Goal: Task Accomplishment & Management: Use online tool/utility

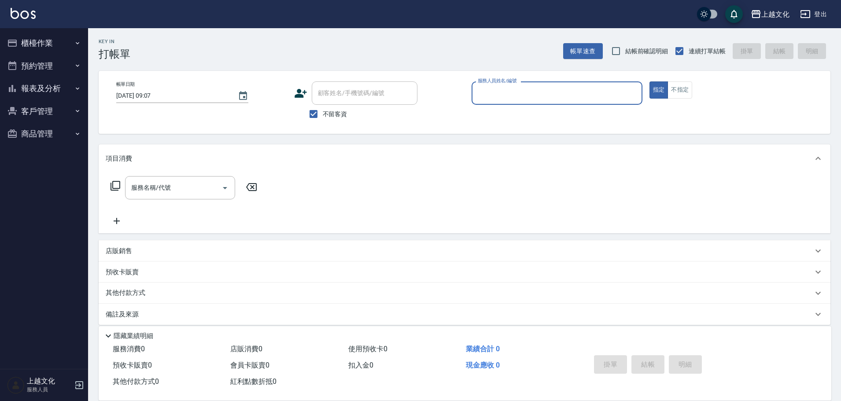
click at [73, 38] on button "櫃檯作業" at bounding box center [44, 43] width 81 height 23
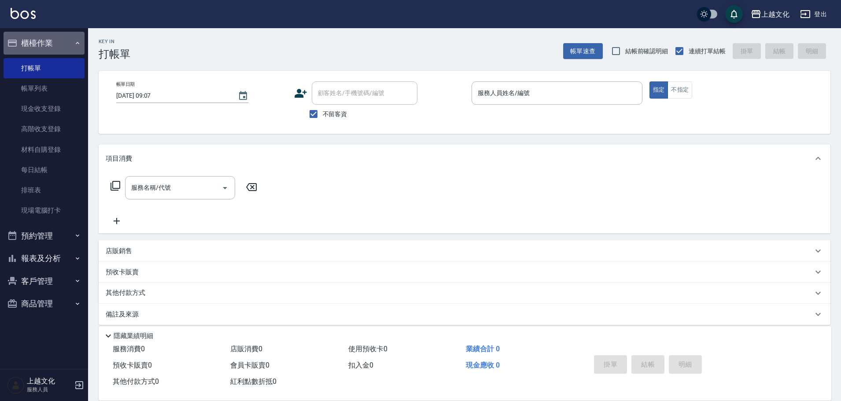
click at [75, 44] on button "櫃檯作業" at bounding box center [44, 43] width 81 height 23
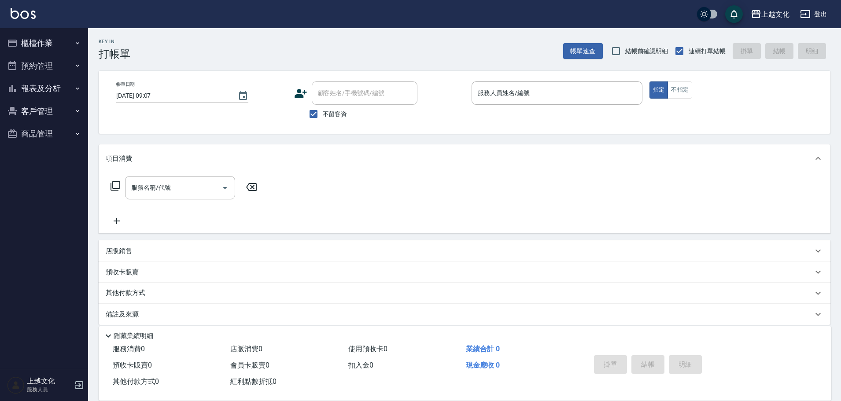
click at [74, 43] on button "櫃檯作業" at bounding box center [44, 43] width 81 height 23
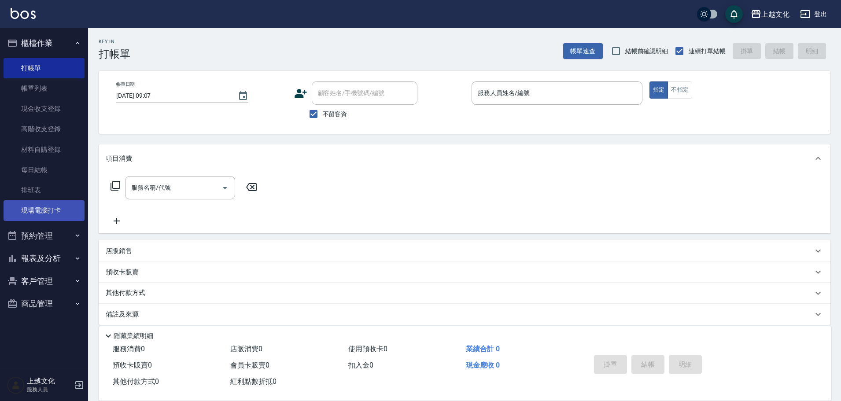
click at [72, 202] on link "現場電腦打卡" at bounding box center [44, 210] width 81 height 20
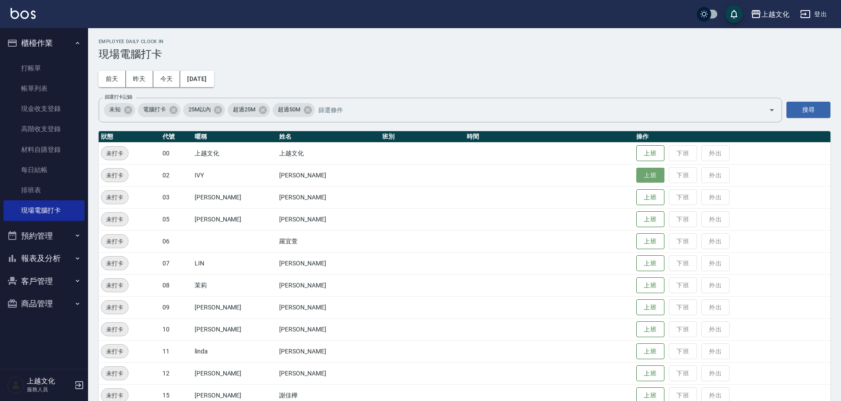
click at [636, 175] on button "上班" at bounding box center [650, 175] width 28 height 15
drag, startPoint x: 642, startPoint y: 196, endPoint x: 636, endPoint y: 201, distance: 8.4
click at [640, 197] on button "上班" at bounding box center [650, 197] width 28 height 15
click at [638, 199] on button "上班" at bounding box center [650, 197] width 28 height 15
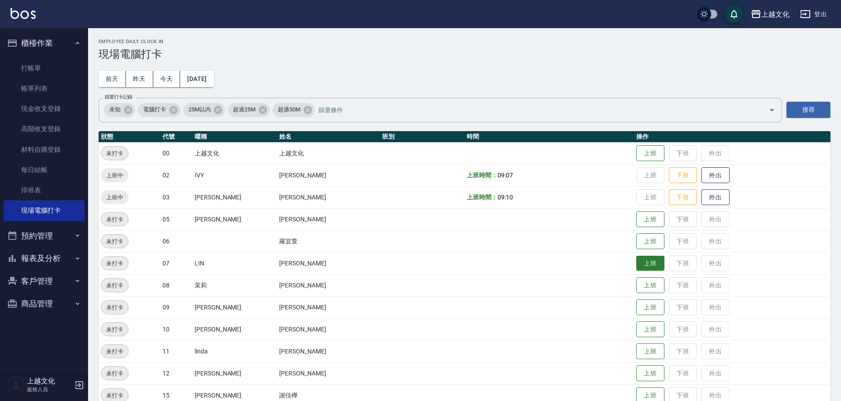
click at [638, 264] on button "上班" at bounding box center [650, 263] width 28 height 15
click at [636, 218] on button "上班" at bounding box center [650, 219] width 28 height 15
